Goal: Navigation & Orientation: Find specific page/section

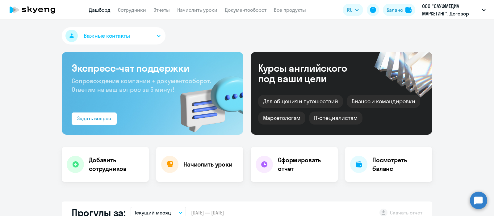
select select "30"
click at [141, 9] on link "Сотрудники" at bounding box center [132, 10] width 28 height 6
select select "30"
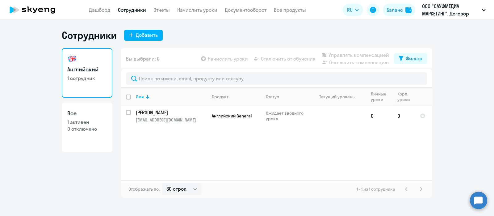
click at [190, 5] on app-header "Дашборд Сотрудники Отчеты Начислить уроки Документооборот Все продукты Дашборд …" at bounding box center [247, 10] width 494 height 20
click at [192, 10] on link "Начислить уроки" at bounding box center [197, 10] width 40 height 6
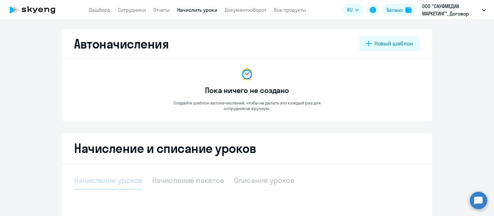
select select "10"
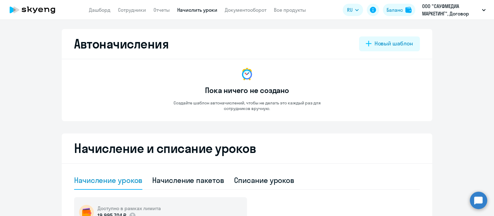
click at [128, 14] on app-header "Дашборд Сотрудники Отчеты Начислить уроки Документооборот Все продукты Дашборд …" at bounding box center [247, 10] width 494 height 20
click at [129, 11] on link "Сотрудники" at bounding box center [132, 10] width 28 height 6
select select "30"
